Goal: Information Seeking & Learning: Learn about a topic

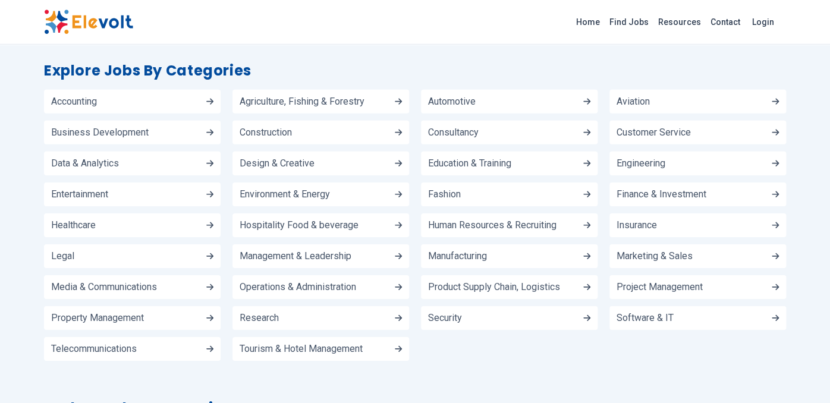
scroll to position [1389, 0]
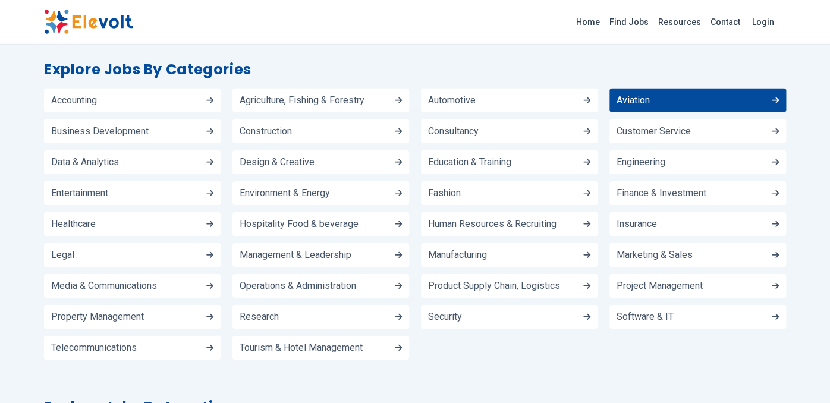
click at [694, 89] on link "Aviation" at bounding box center [697, 101] width 177 height 24
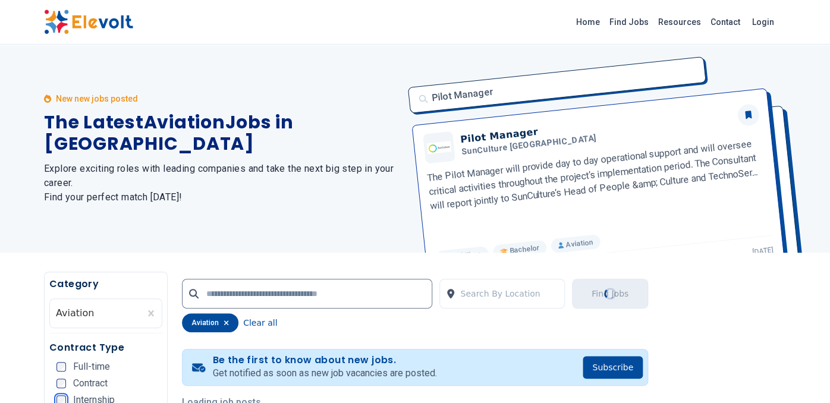
scroll to position [80, 0]
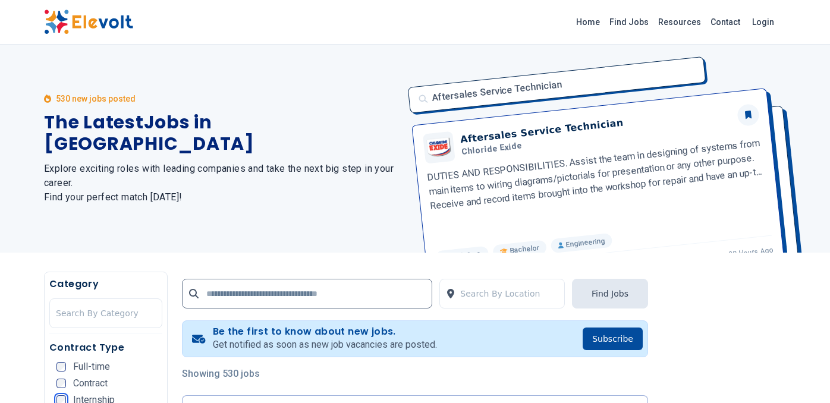
scroll to position [88, 0]
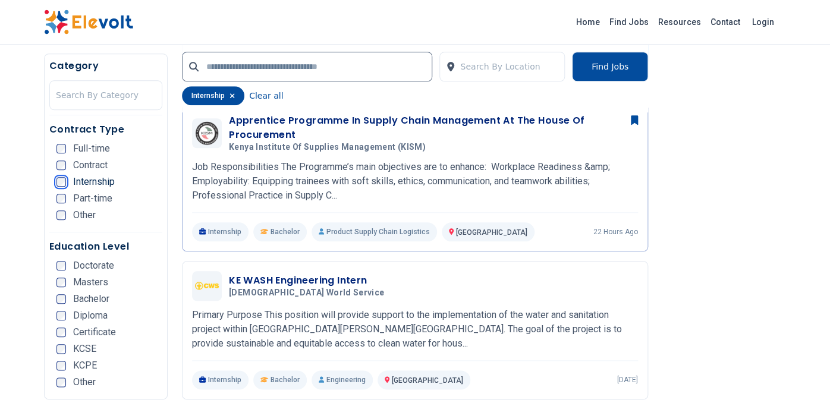
scroll to position [324, 0]
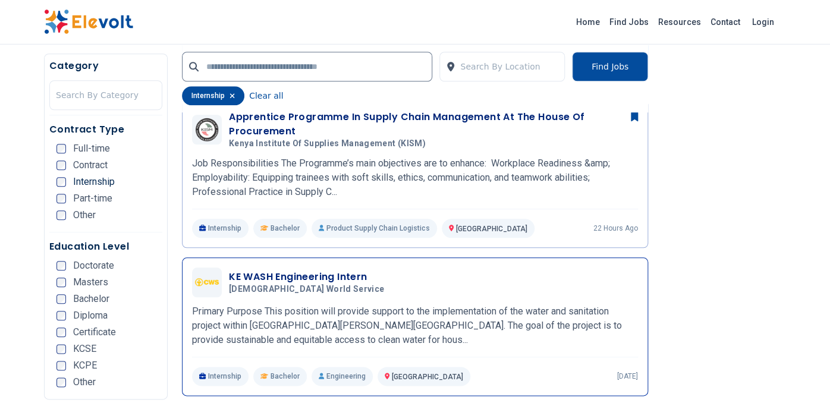
click at [304, 267] on div "KE WASH Engineering Intern Church World Service 09/19/2025 10/19/2025" at bounding box center [415, 282] width 446 height 30
click at [305, 267] on div "KE WASH Engineering Intern Church World Service 09/19/2025 10/19/2025" at bounding box center [415, 282] width 446 height 30
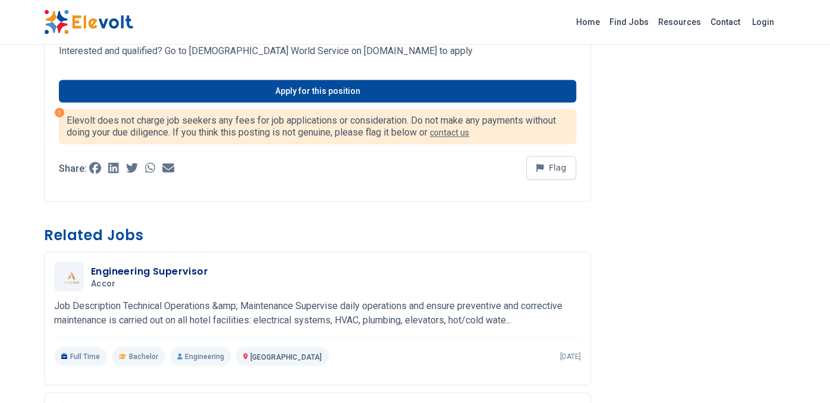
scroll to position [653, 0]
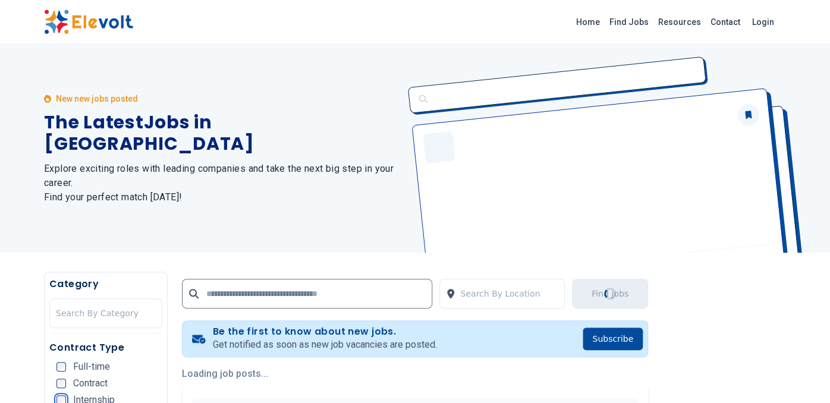
scroll to position [67, 0]
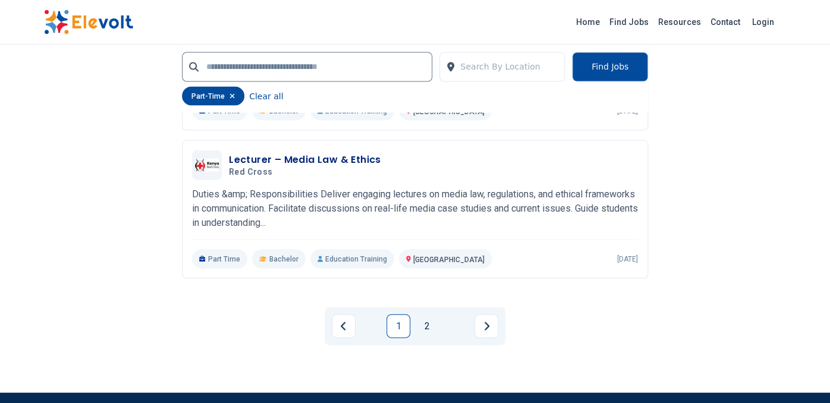
scroll to position [2588, 0]
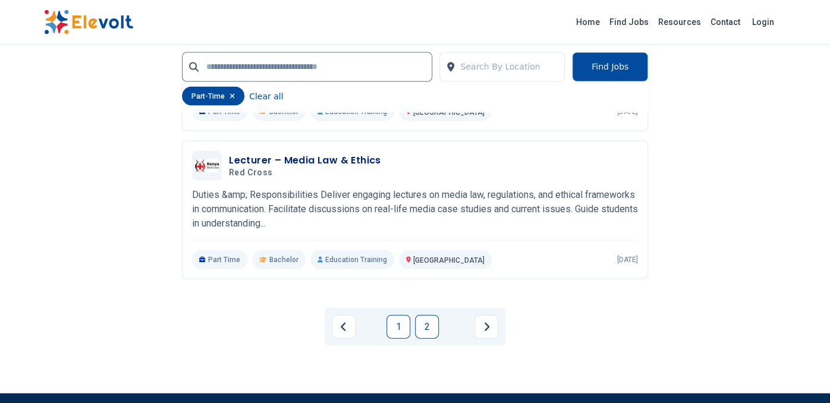
click at [427, 316] on link "2" at bounding box center [427, 326] width 24 height 24
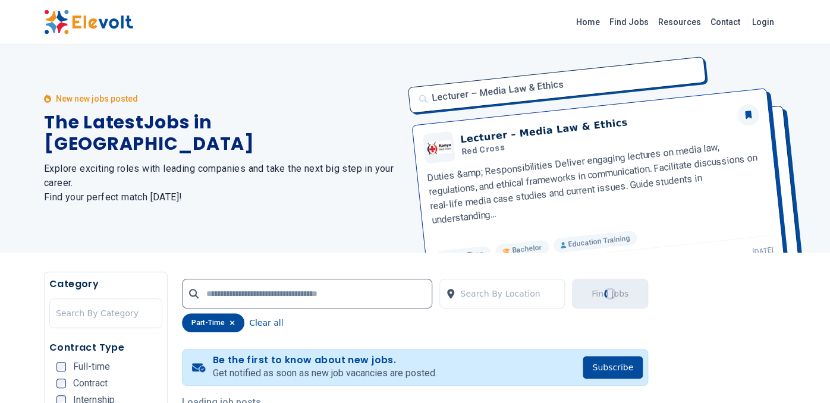
scroll to position [0, 0]
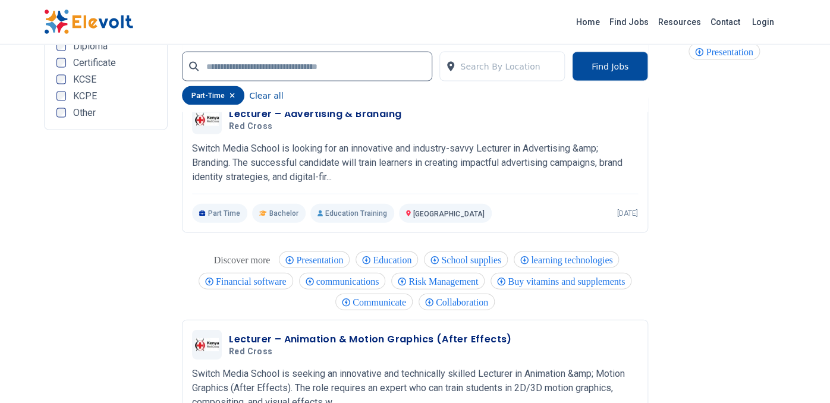
scroll to position [922, 0]
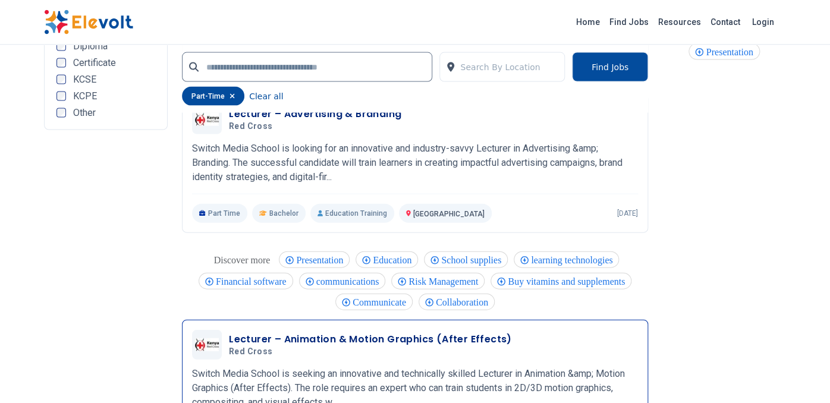
click at [369, 352] on div "Lecturer – Animation & Motion Graphics (After Effects) Red cross 09/01/2025 10/…" at bounding box center [415, 344] width 446 height 30
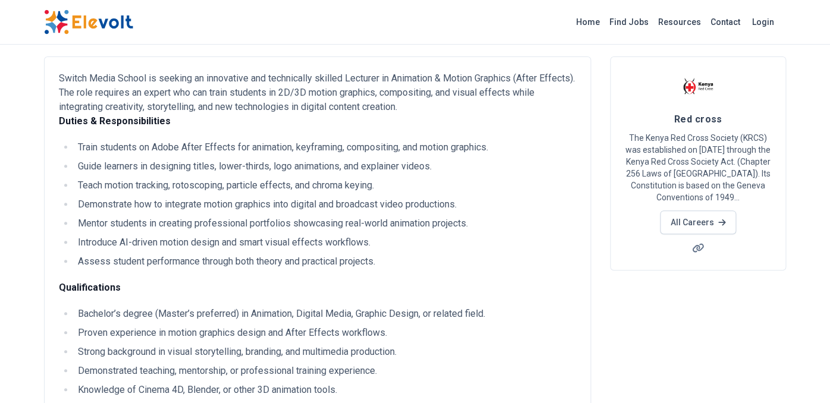
scroll to position [64, 0]
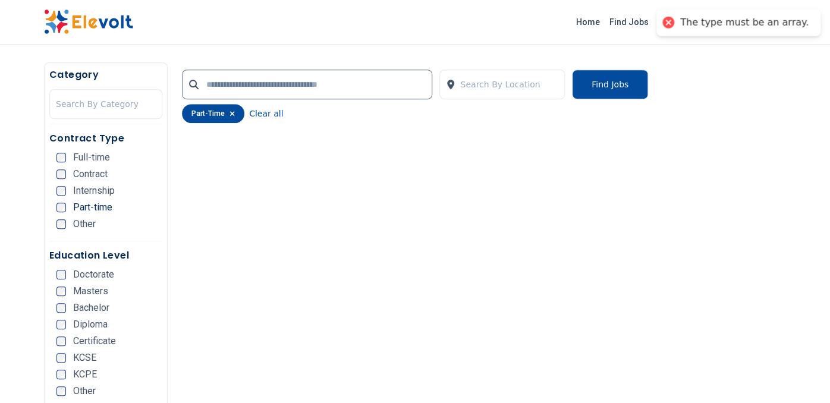
scroll to position [214, 0]
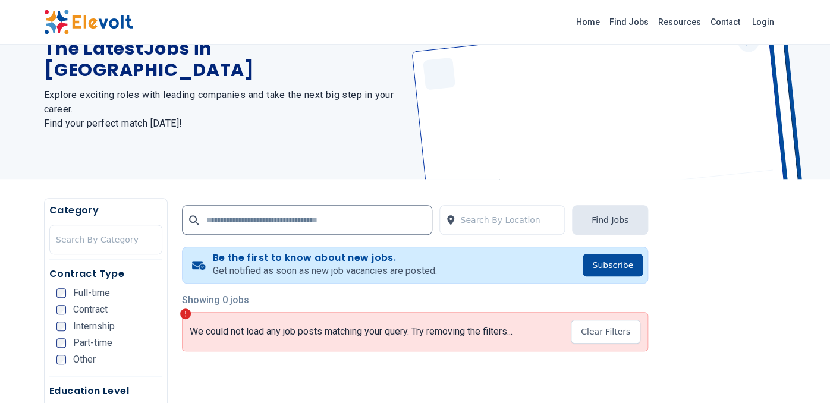
scroll to position [83, 0]
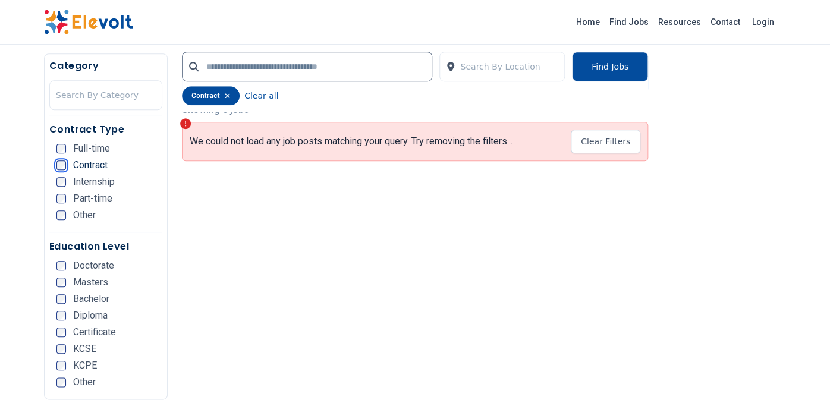
scroll to position [295, 0]
click at [57, 169] on div "Contract" at bounding box center [81, 165] width 51 height 10
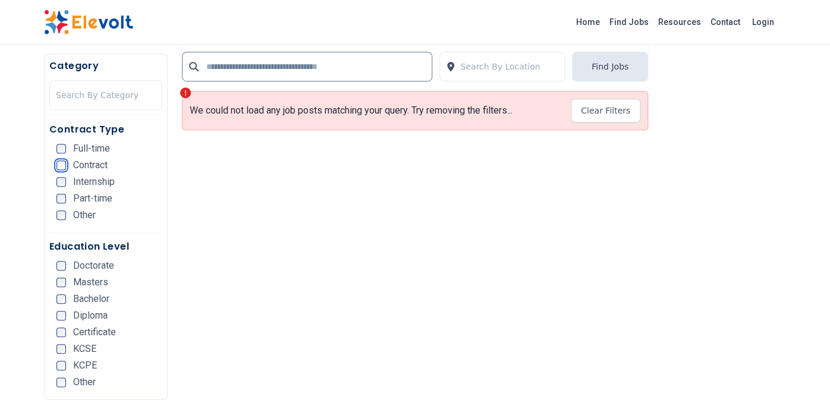
scroll to position [219, 0]
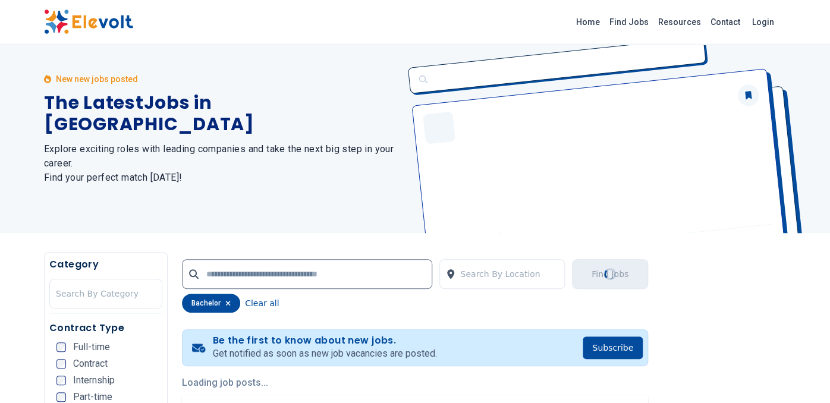
scroll to position [1, 0]
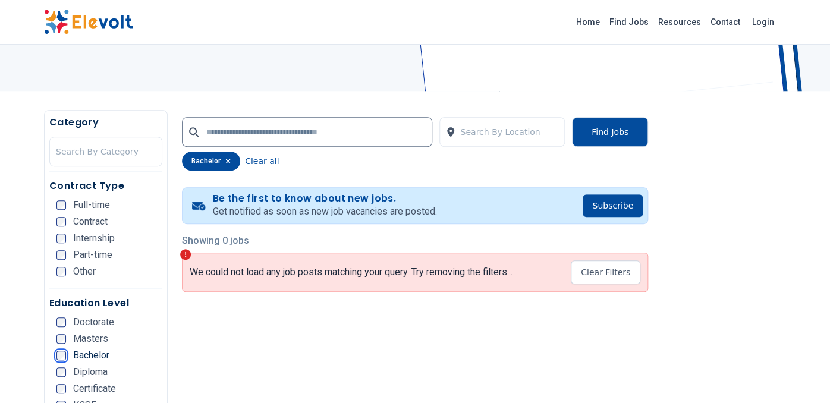
scroll to position [162, 0]
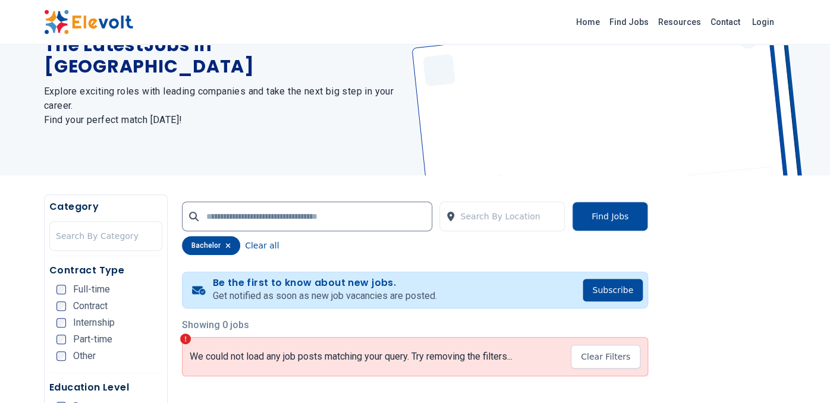
scroll to position [14, 0]
